Goal: Information Seeking & Learning: Understand process/instructions

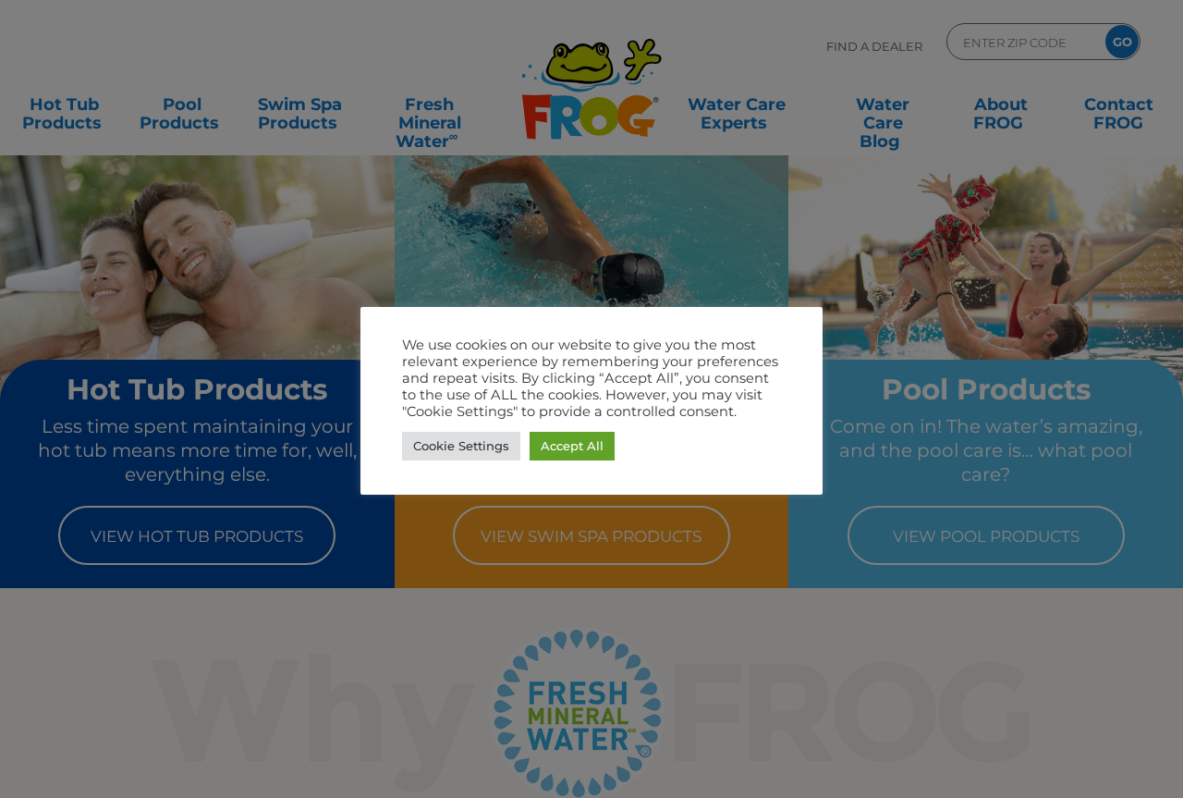
click at [925, 244] on div at bounding box center [591, 399] width 1183 height 798
click at [478, 445] on link "Cookie Settings" at bounding box center [461, 446] width 118 height 29
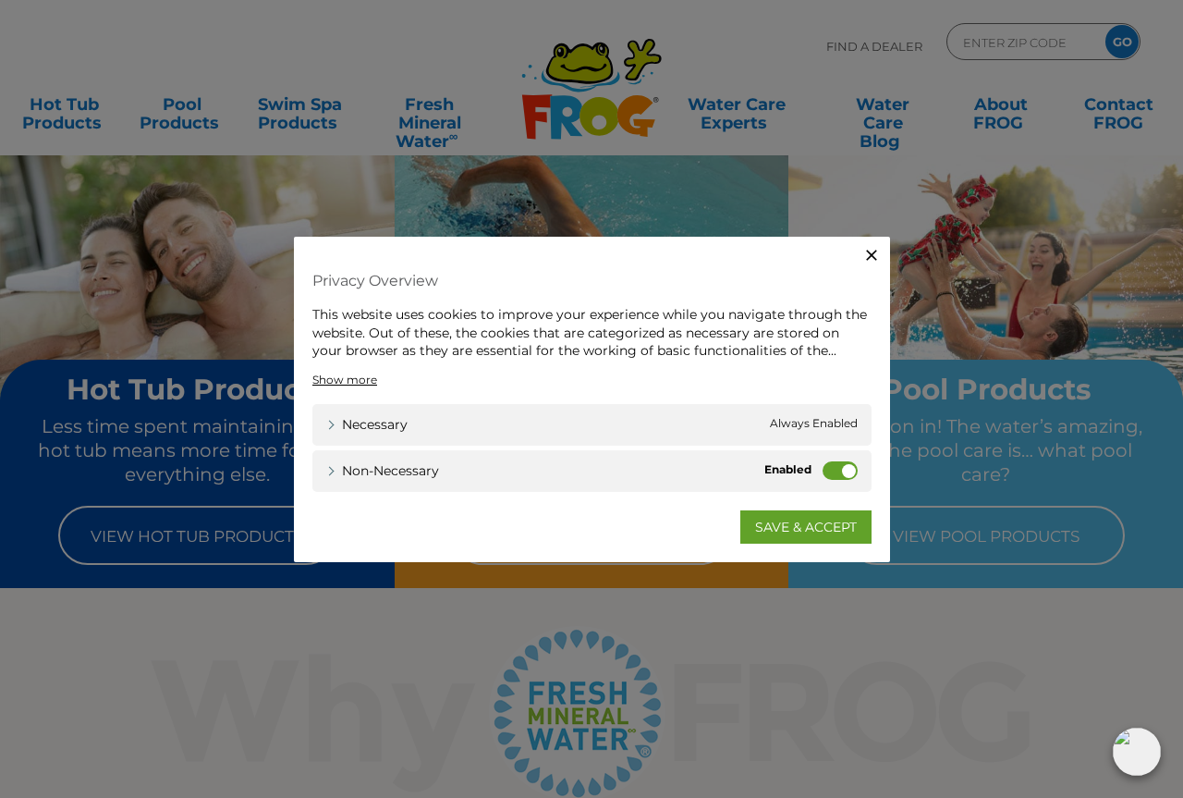
click at [870, 252] on icon "button" at bounding box center [871, 255] width 11 height 11
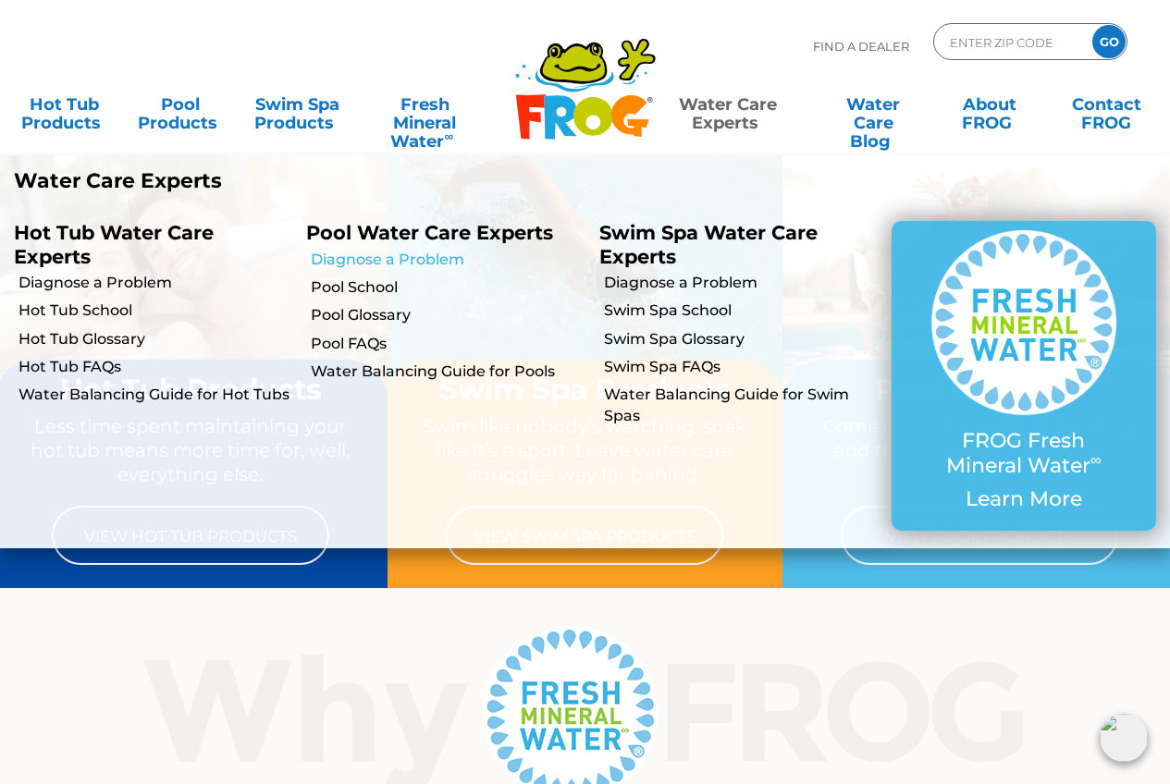
click at [433, 259] on link "Diagnose a Problem" at bounding box center [448, 260] width 274 height 20
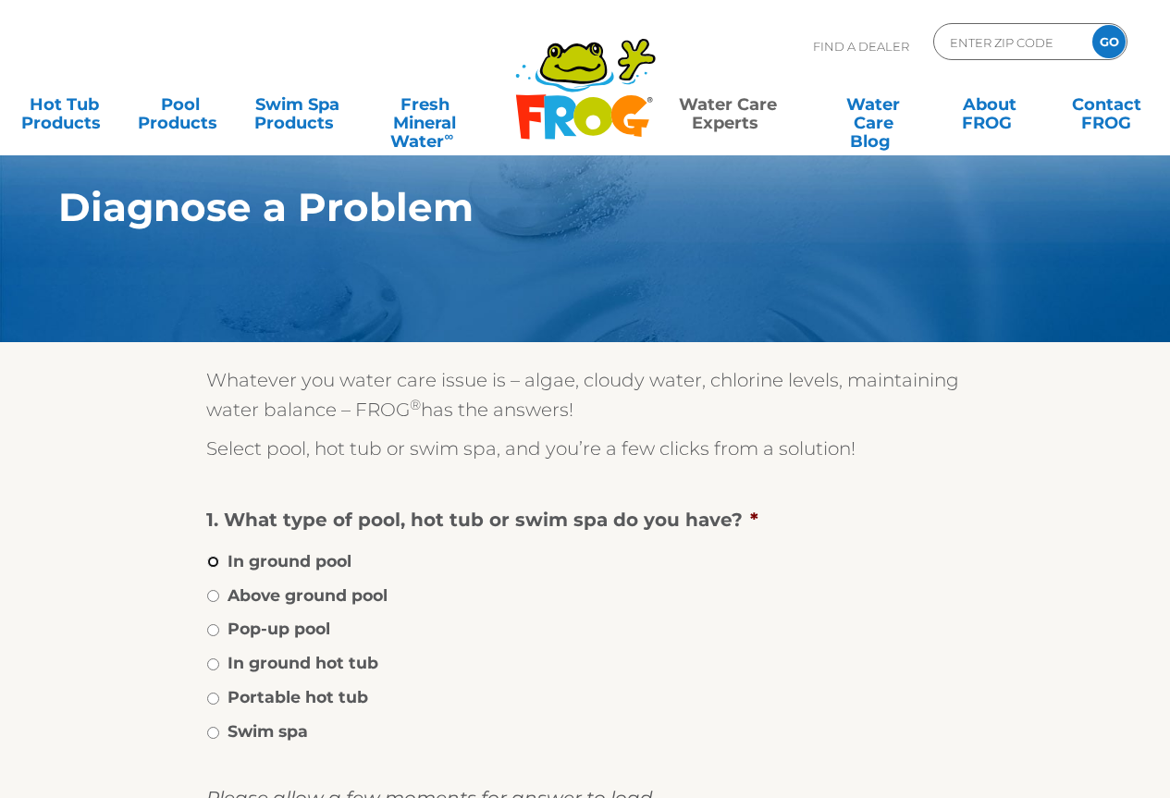
click at [214, 559] on input "In ground pool" at bounding box center [213, 562] width 12 height 12
radio input "true"
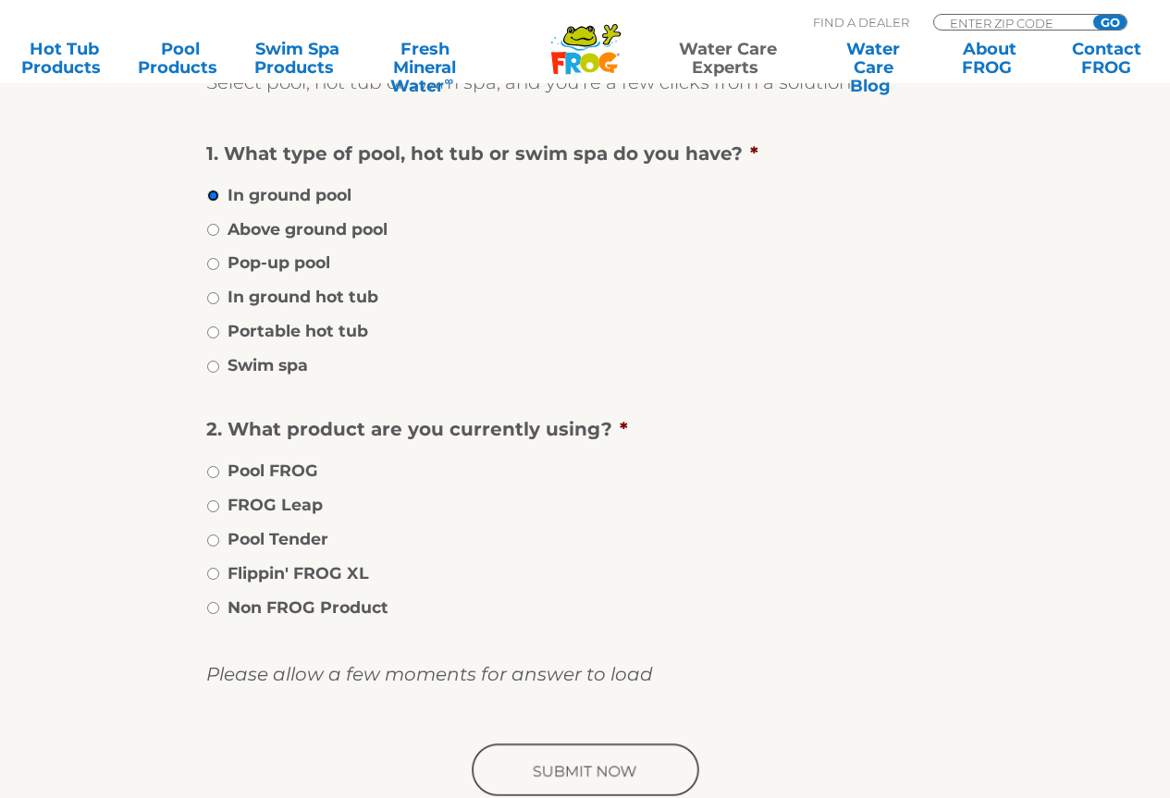
scroll to position [370, 0]
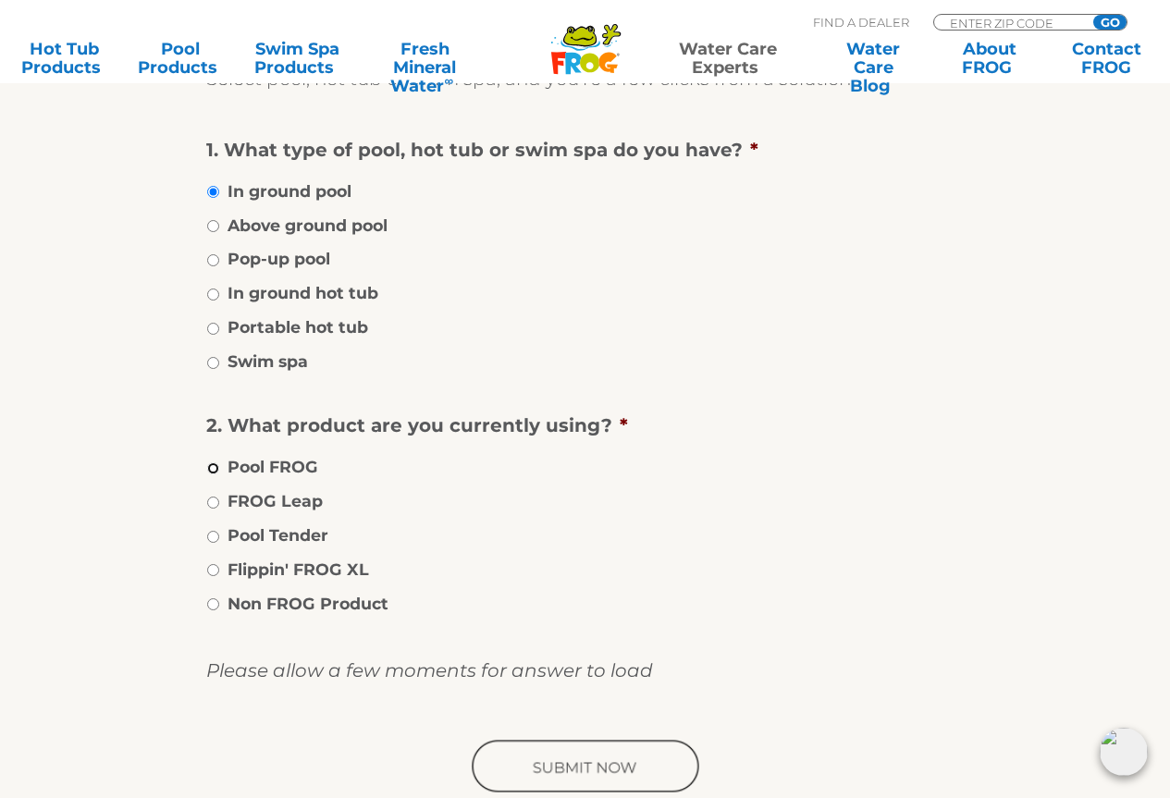
click at [209, 467] on input "Pool FROG" at bounding box center [213, 468] width 12 height 12
radio input "true"
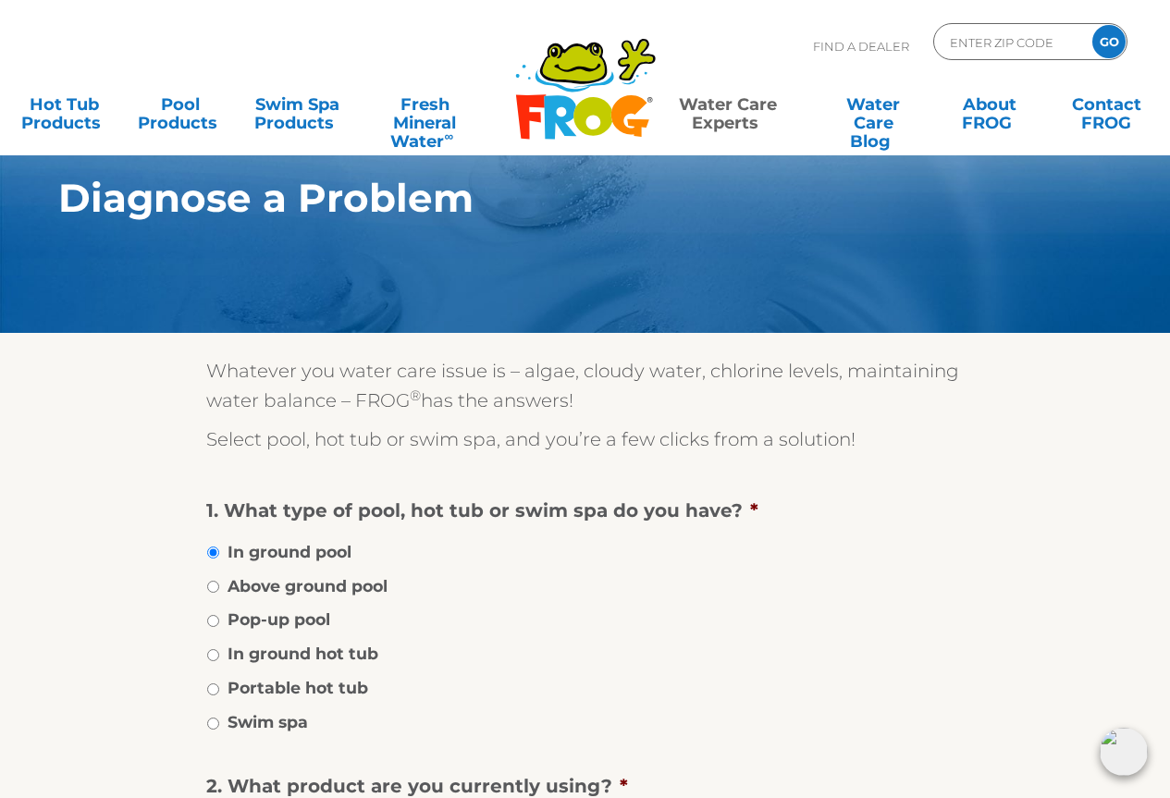
scroll to position [0, 0]
